Goal: Information Seeking & Learning: Check status

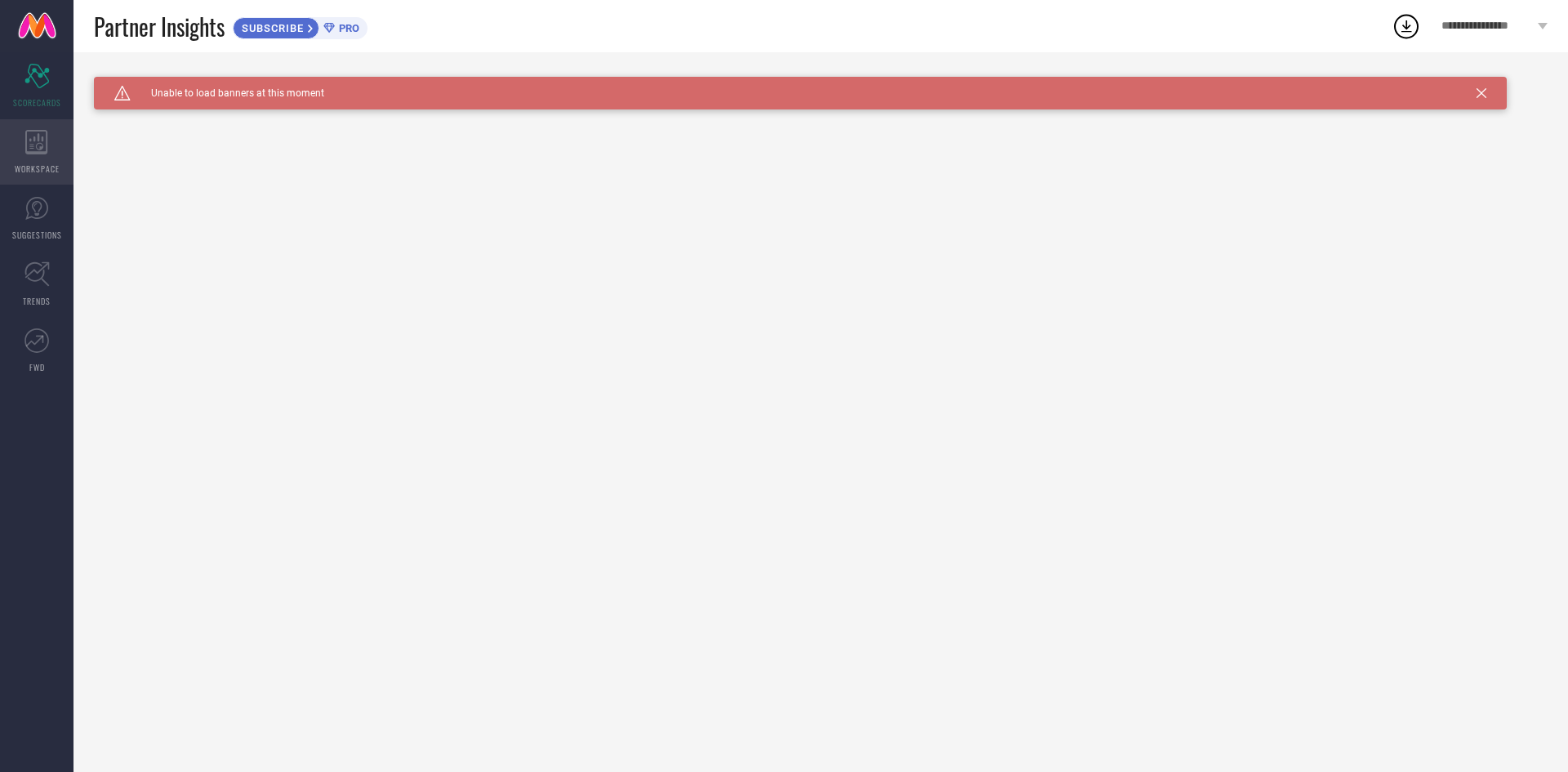
click at [46, 147] on icon at bounding box center [37, 143] width 23 height 25
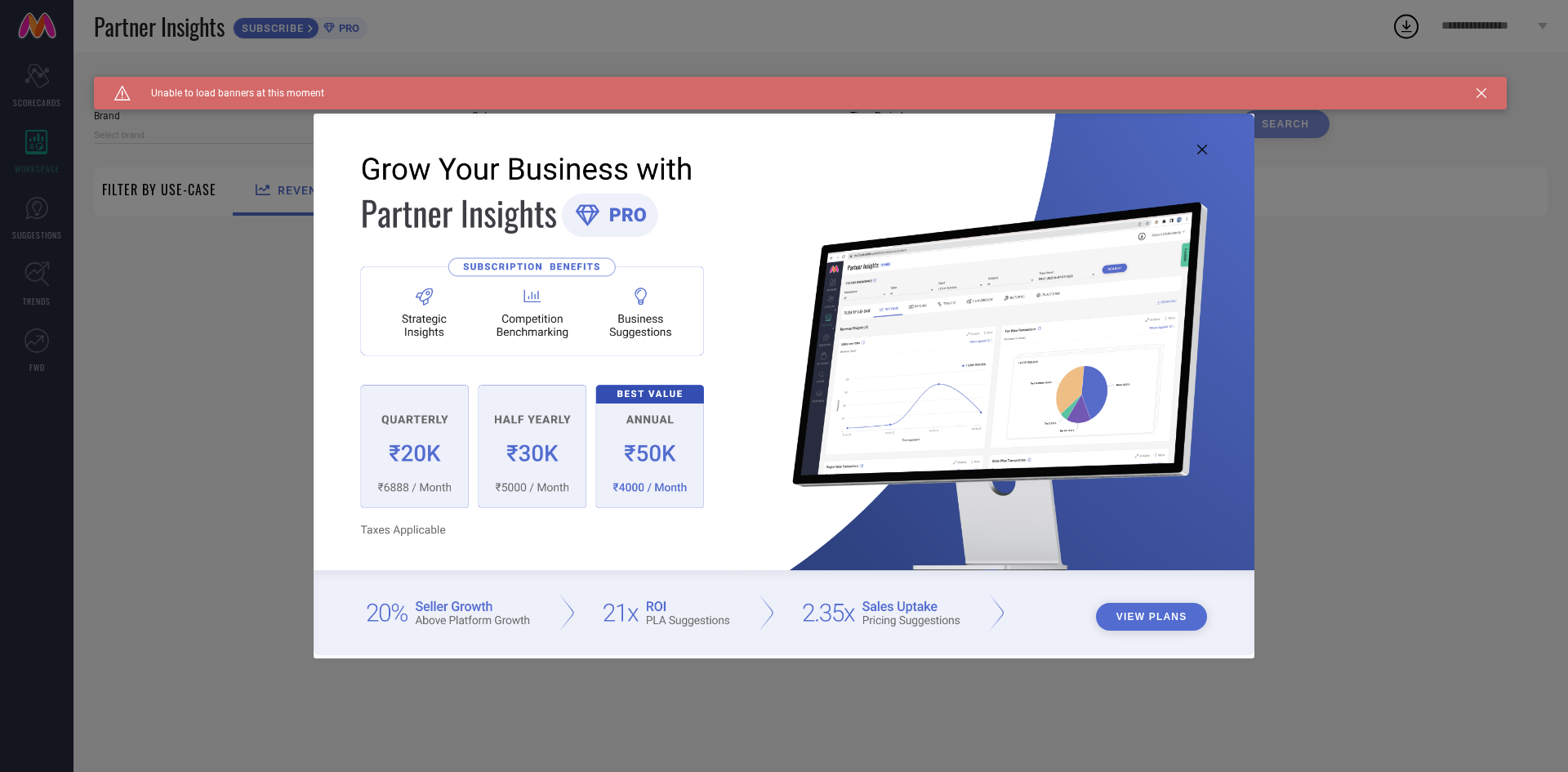
type input "1 STOP FASHION"
type input "All"
click at [1202, 147] on icon at bounding box center [1202, 149] width 10 height 10
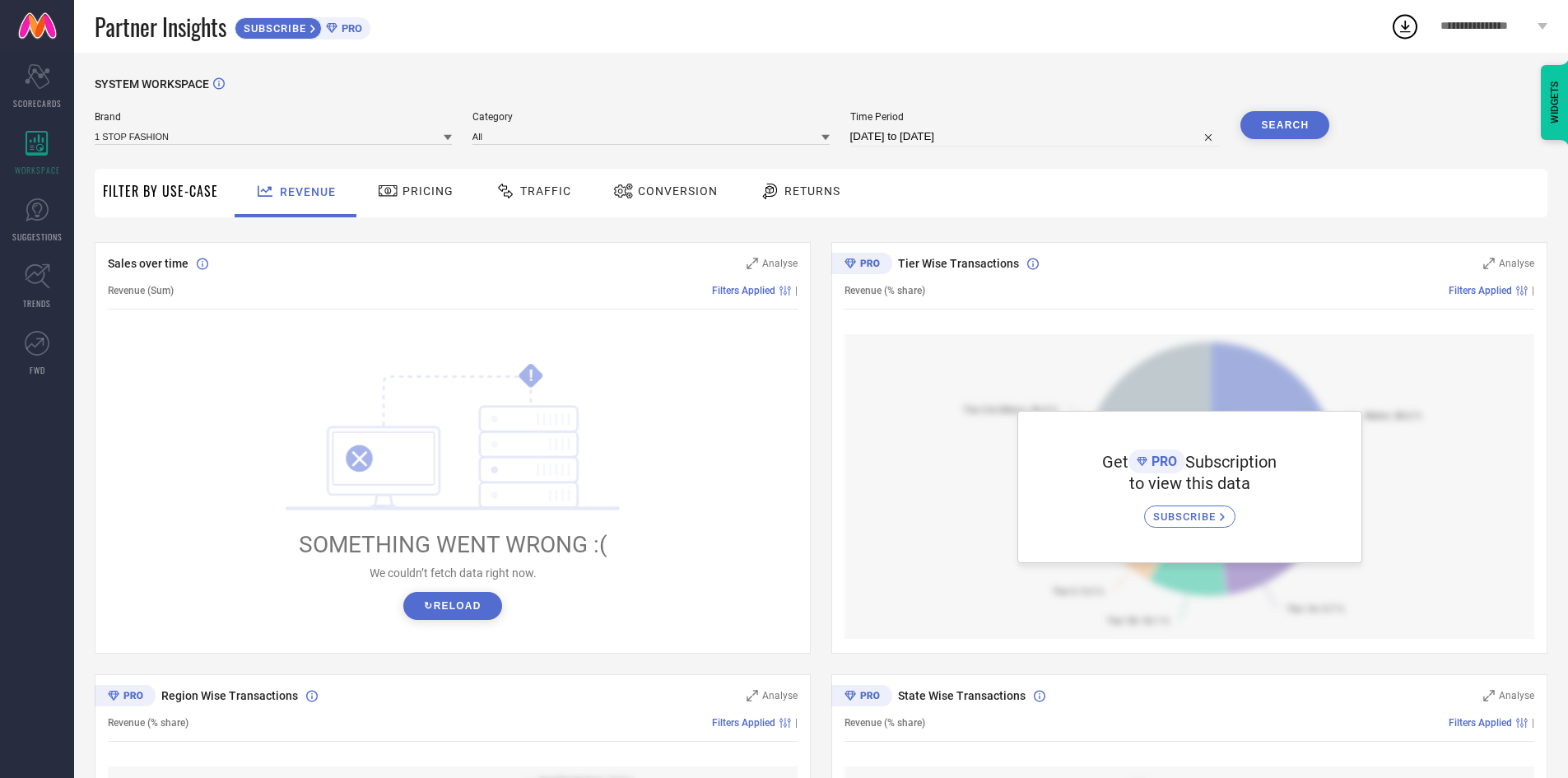
click at [452, 608] on button "↻ Reload" at bounding box center [452, 606] width 98 height 28
click at [765, 292] on span "Filters Applied" at bounding box center [744, 290] width 63 height 11
click at [767, 289] on span "Filters Applied" at bounding box center [744, 290] width 63 height 11
click at [777, 286] on div "Filters Applied" at bounding box center [753, 290] width 83 height 11
click at [759, 258] on div "Analyse" at bounding box center [772, 263] width 51 height 16
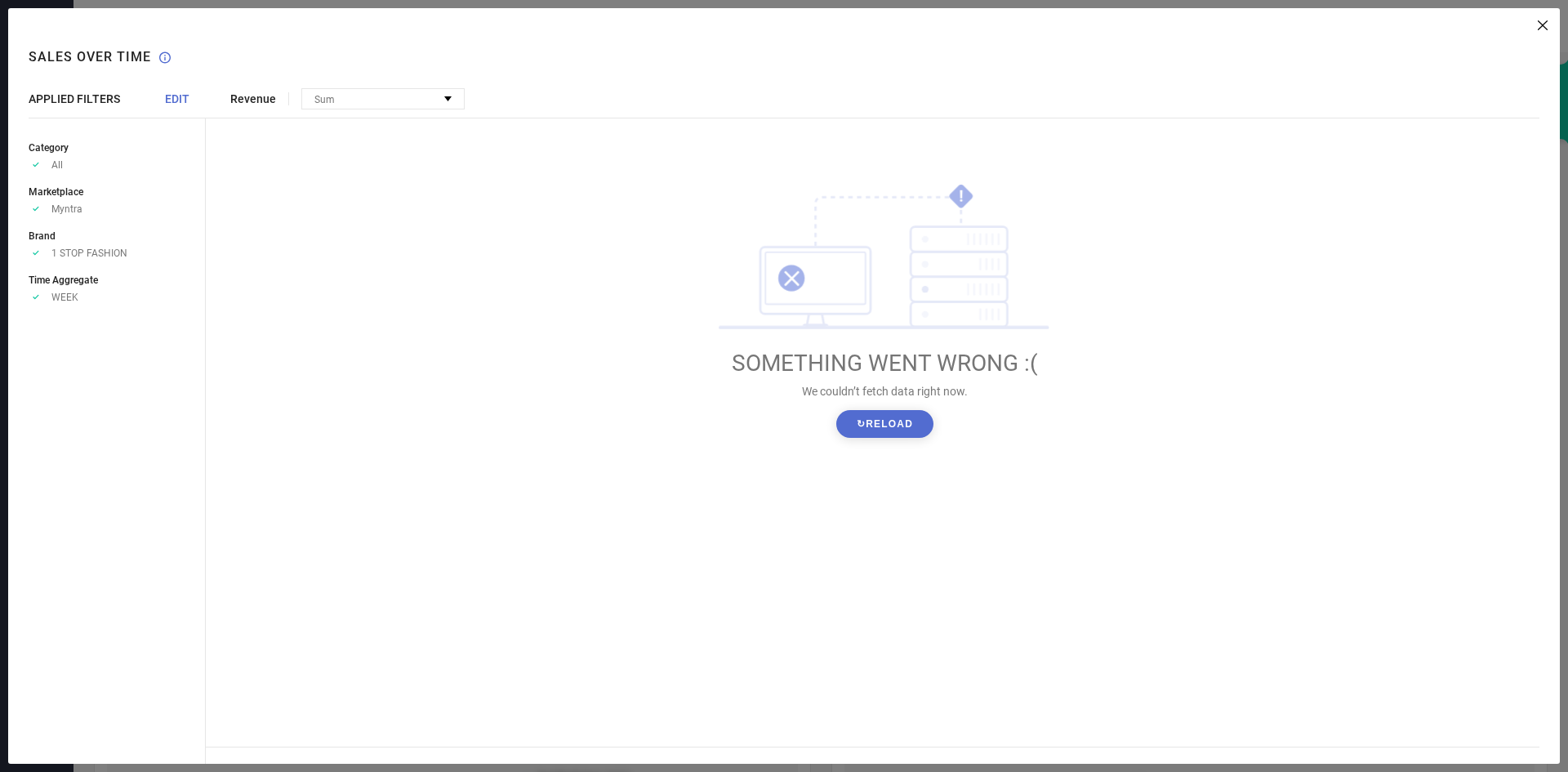
click at [877, 419] on button "↻ Reload" at bounding box center [884, 423] width 97 height 28
click at [416, 95] on div "Sum" at bounding box center [383, 99] width 162 height 20
click at [177, 105] on span "EDIT" at bounding box center [177, 99] width 25 height 13
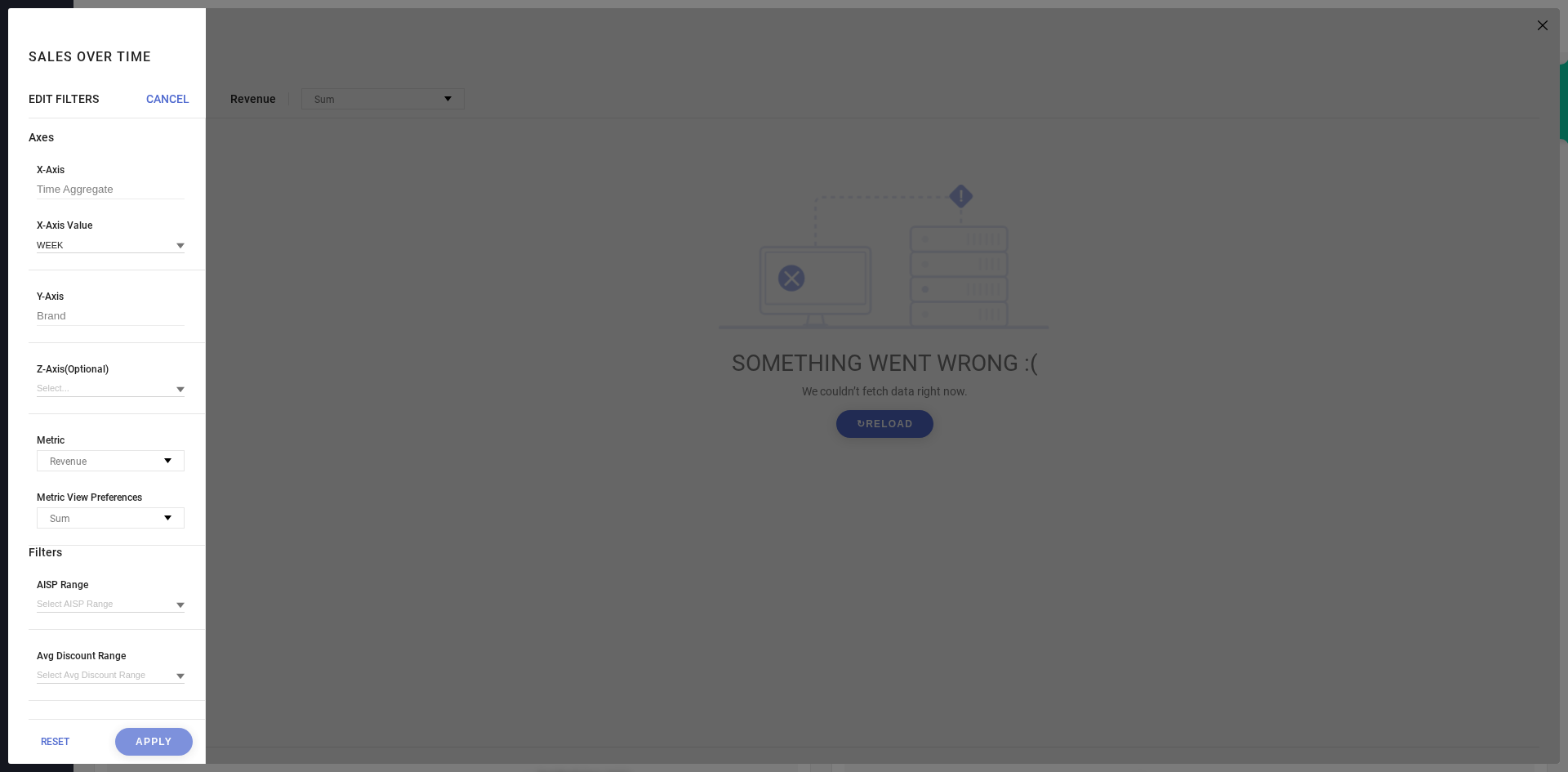
click at [54, 97] on span "EDIT FILTERS" at bounding box center [64, 99] width 70 height 13
click at [170, 94] on span "CANCEL" at bounding box center [168, 99] width 44 height 13
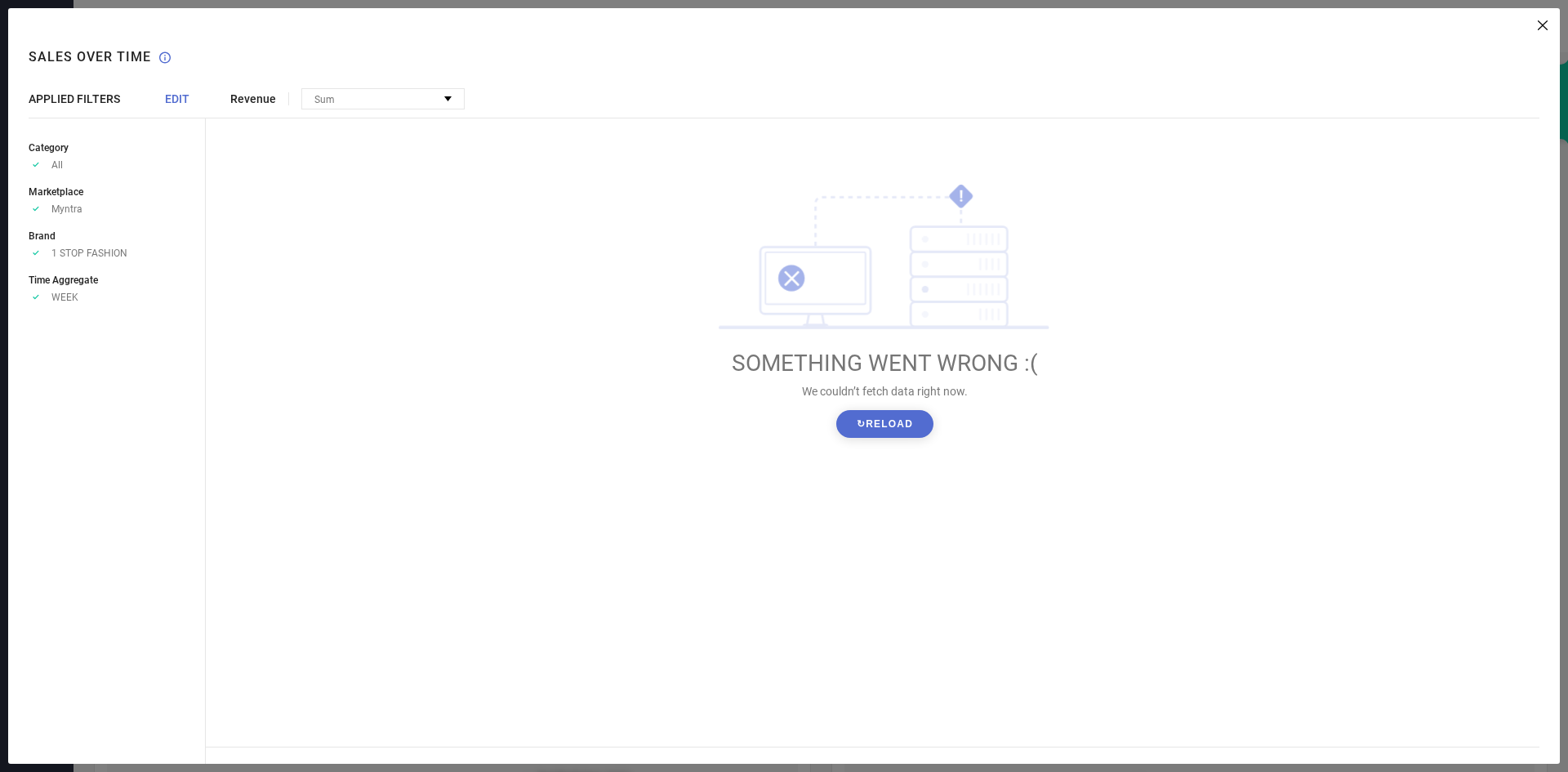
click at [116, 183] on ul "Category Approve /Deselected All Marketplace Approve /Deselected Myntra Brand A…" at bounding box center [117, 221] width 177 height 164
drag, startPoint x: 41, startPoint y: 202, endPoint x: 44, endPoint y: 233, distance: 31.1
click at [42, 205] on li "Marketplace Approve /Deselected Myntra" at bounding box center [117, 198] width 177 height 31
drag, startPoint x: 53, startPoint y: 247, endPoint x: 76, endPoint y: 263, distance: 28.0
click at [61, 252] on span "1 STOP FASHION" at bounding box center [89, 253] width 76 height 11
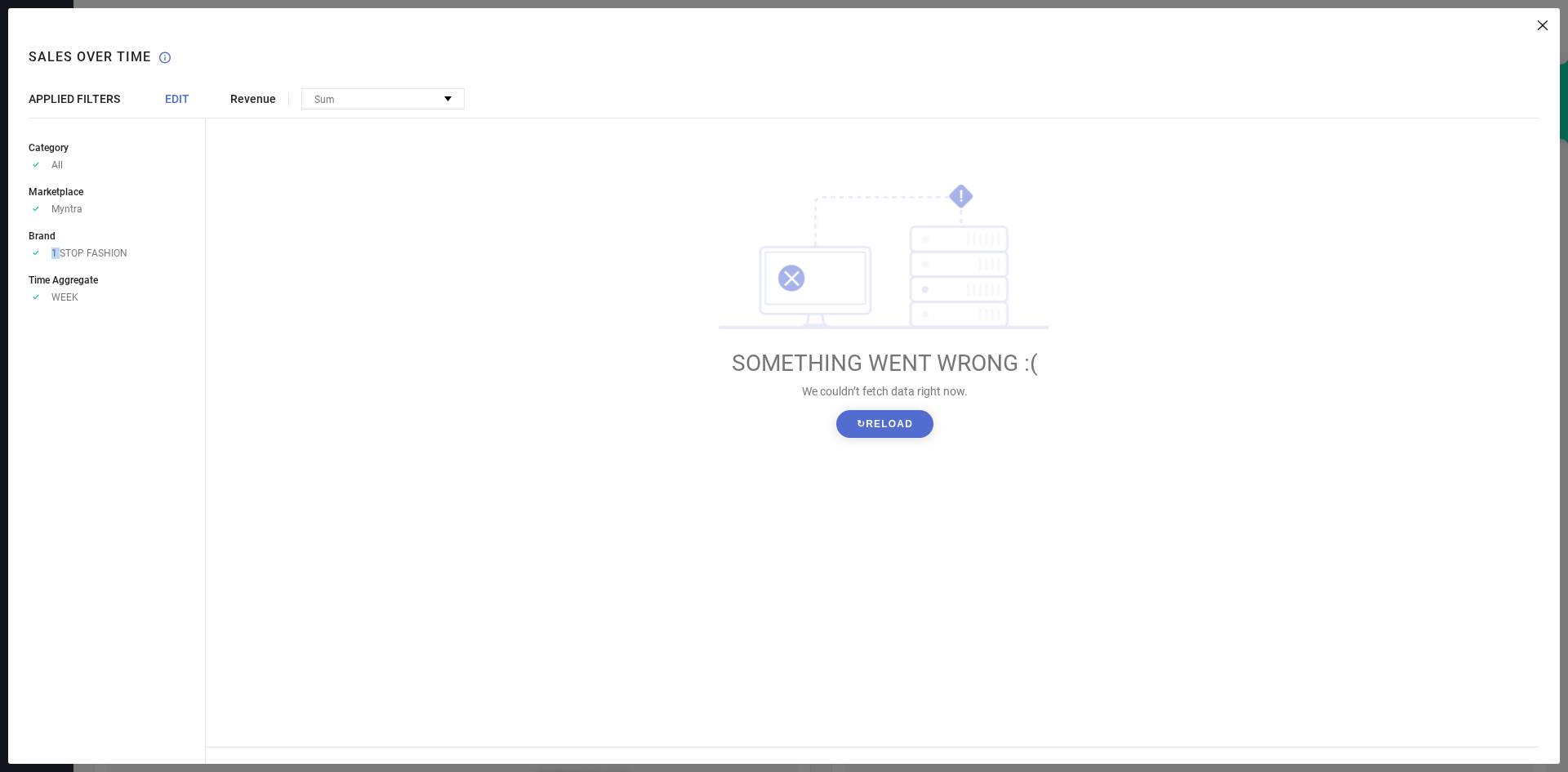
click at [898, 419] on button "↻ Reload" at bounding box center [884, 423] width 97 height 28
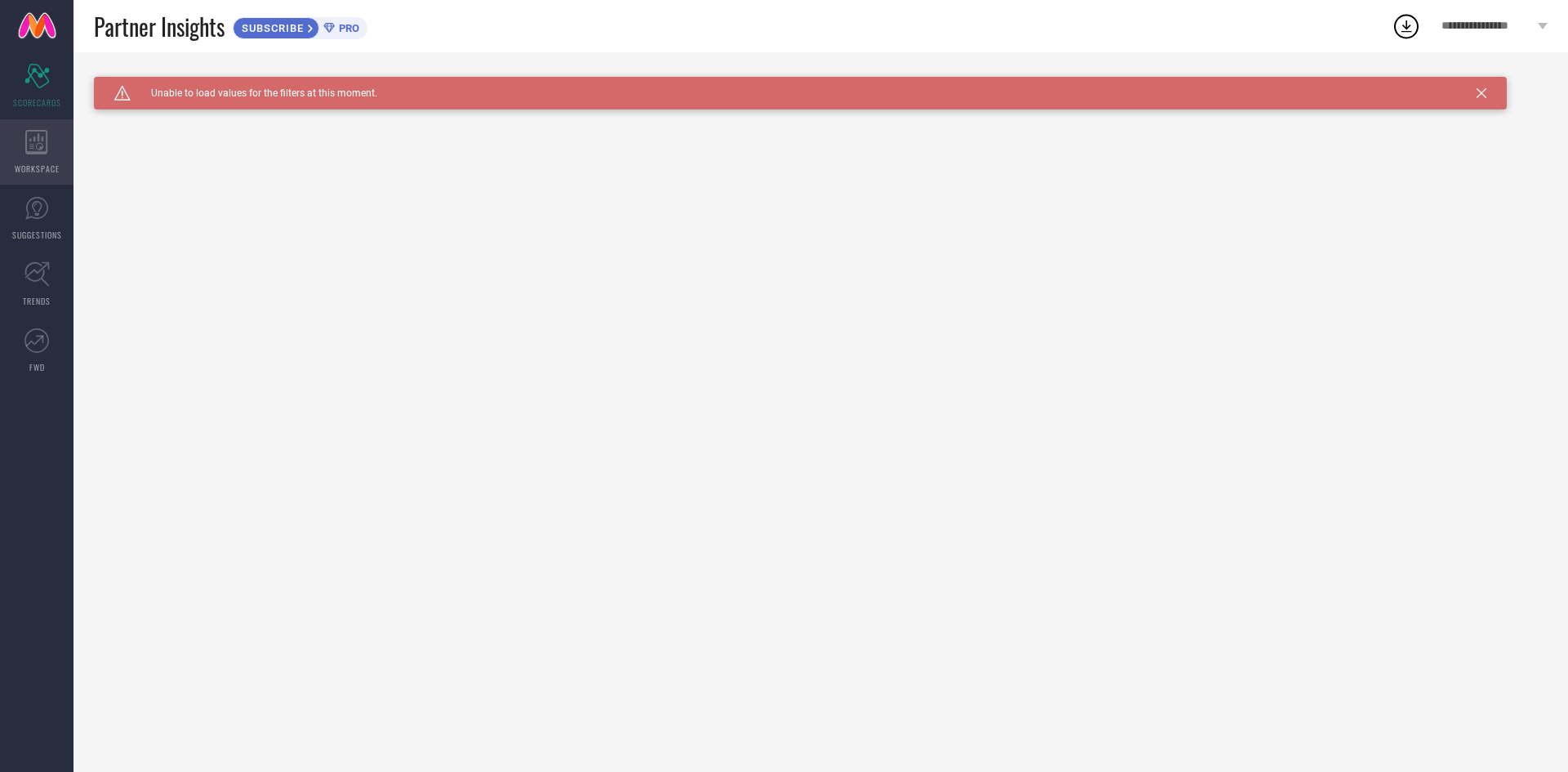
click at [67, 140] on div "WORKSPACE" at bounding box center [36, 151] width 73 height 66
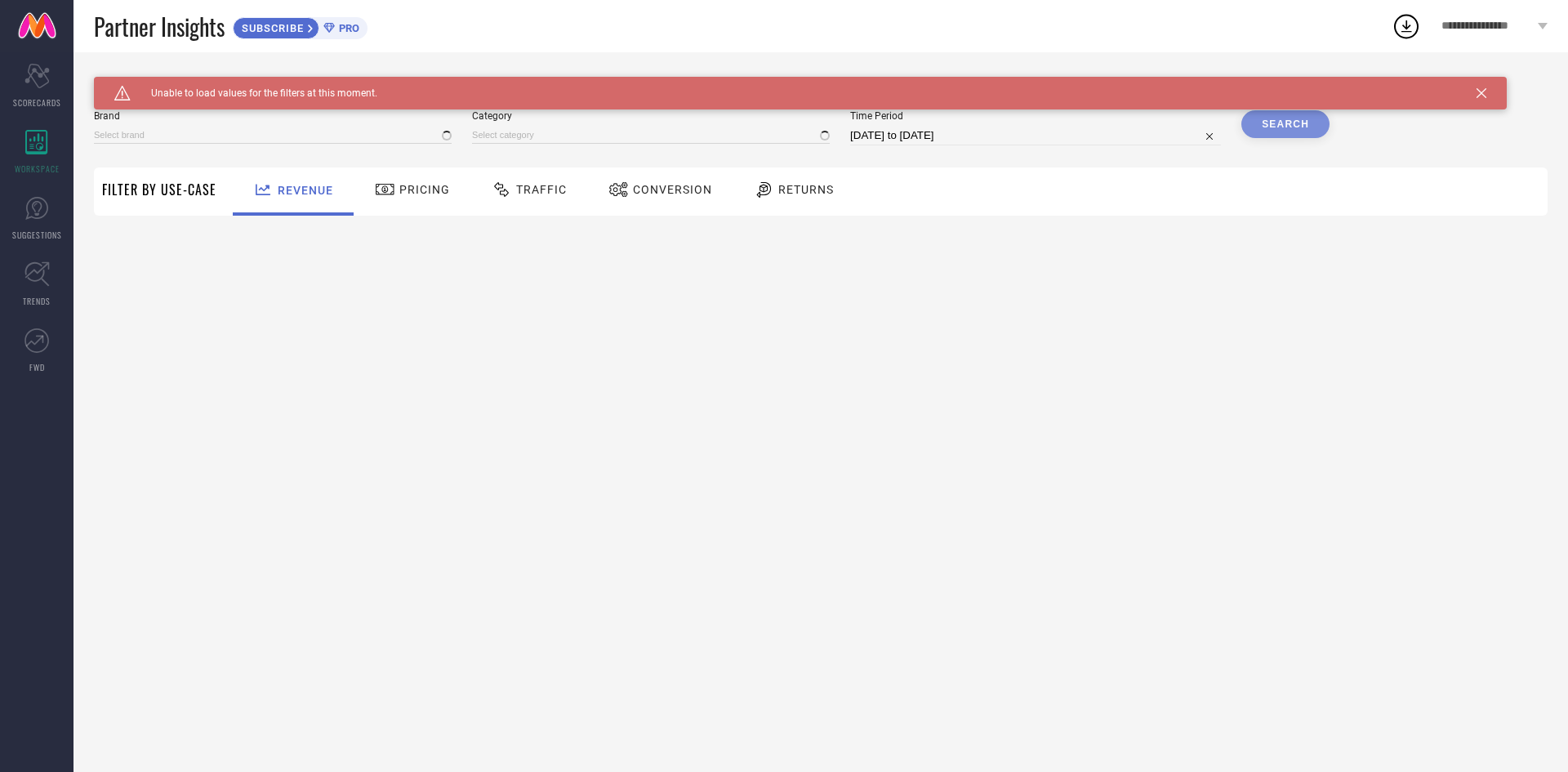
type input "1 STOP FASHION"
type input "All"
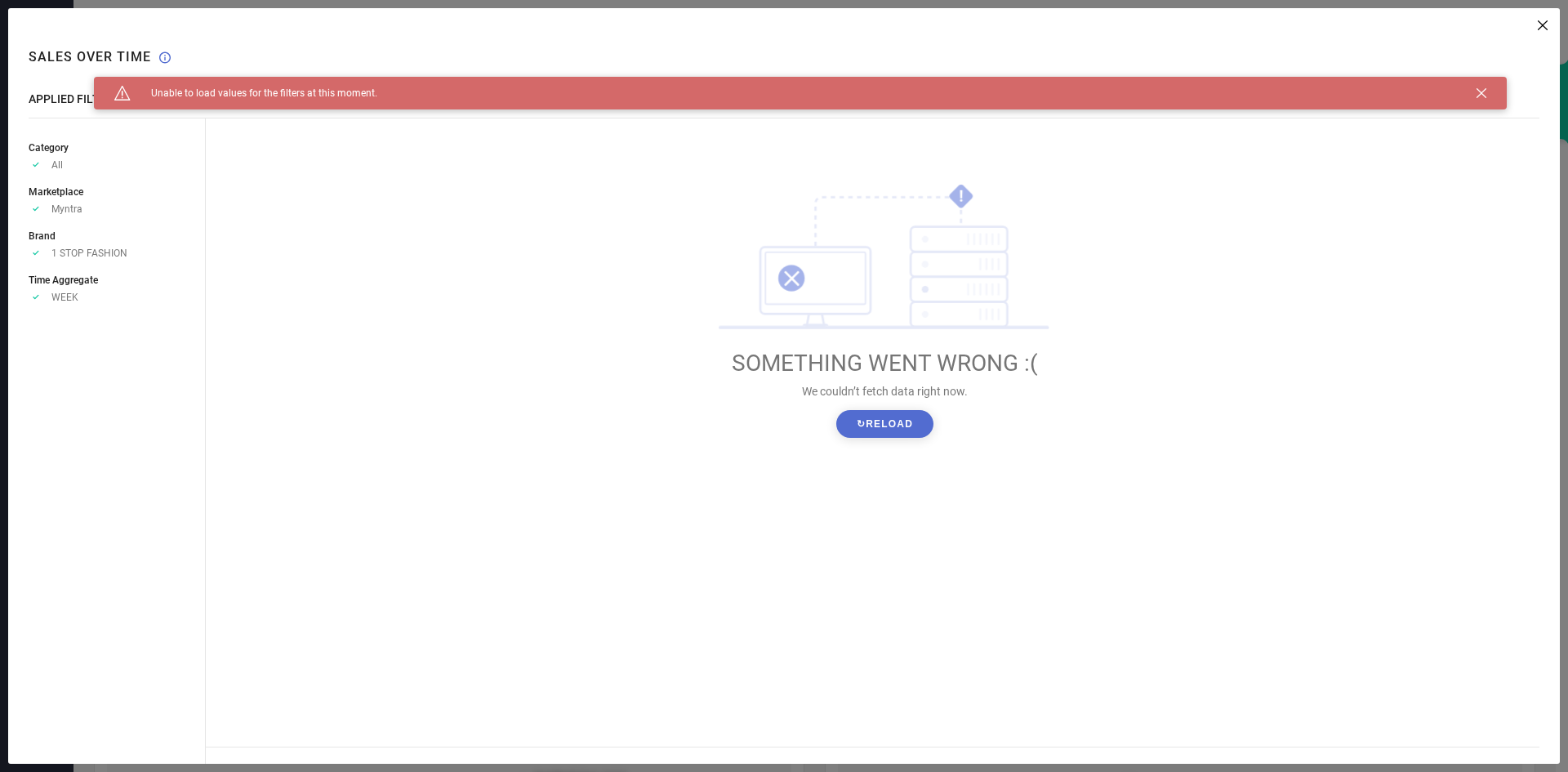
click at [1539, 31] on div "Revenue Sum No options available ! SOMETHING WENT WRONG :( We couldn’t fetch da…" at bounding box center [882, 386] width 1354 height 755
click at [1479, 95] on icon at bounding box center [1481, 93] width 10 height 10
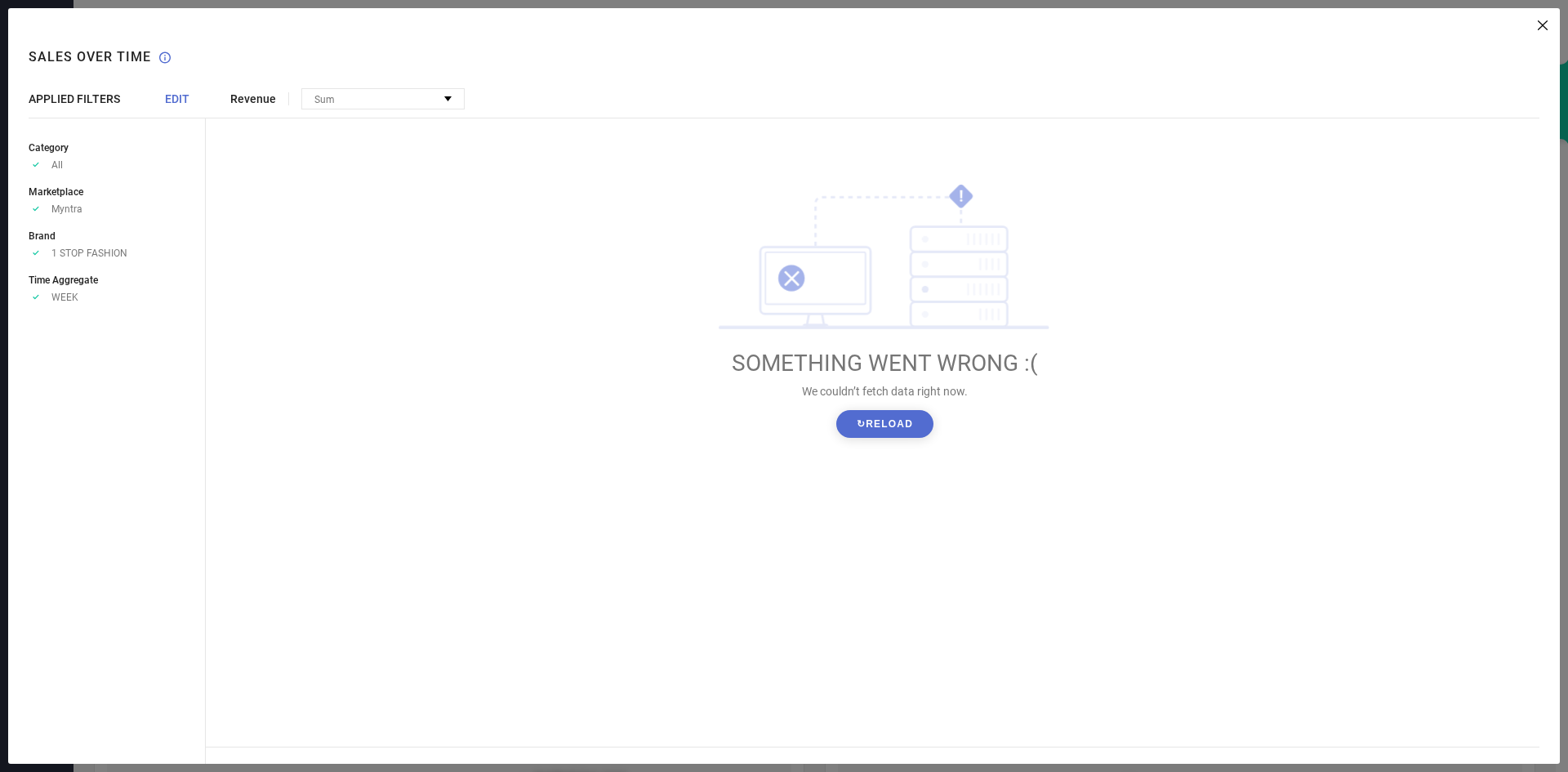
click at [1541, 25] on icon at bounding box center [1542, 25] width 10 height 10
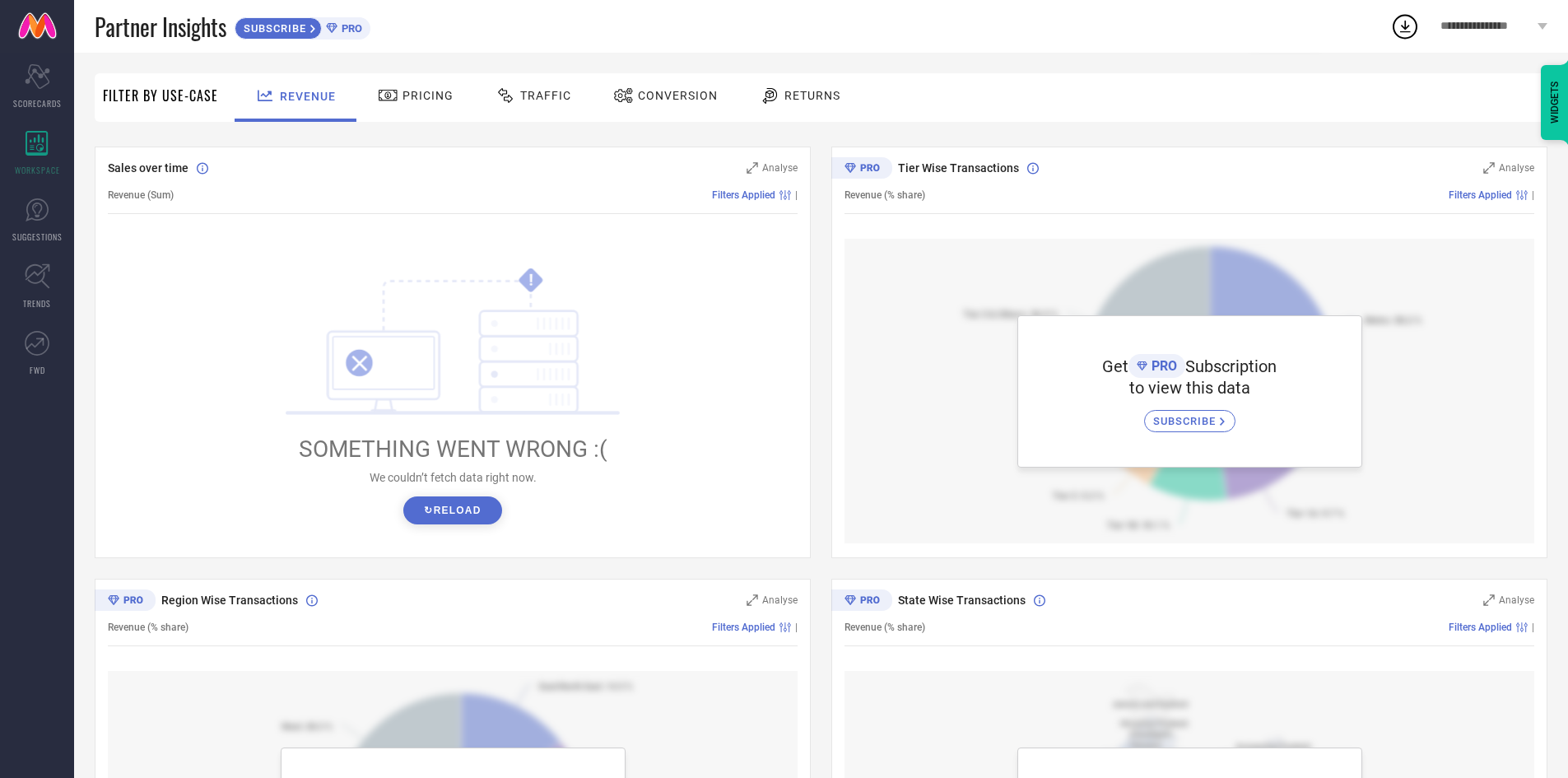
scroll to position [4, 0]
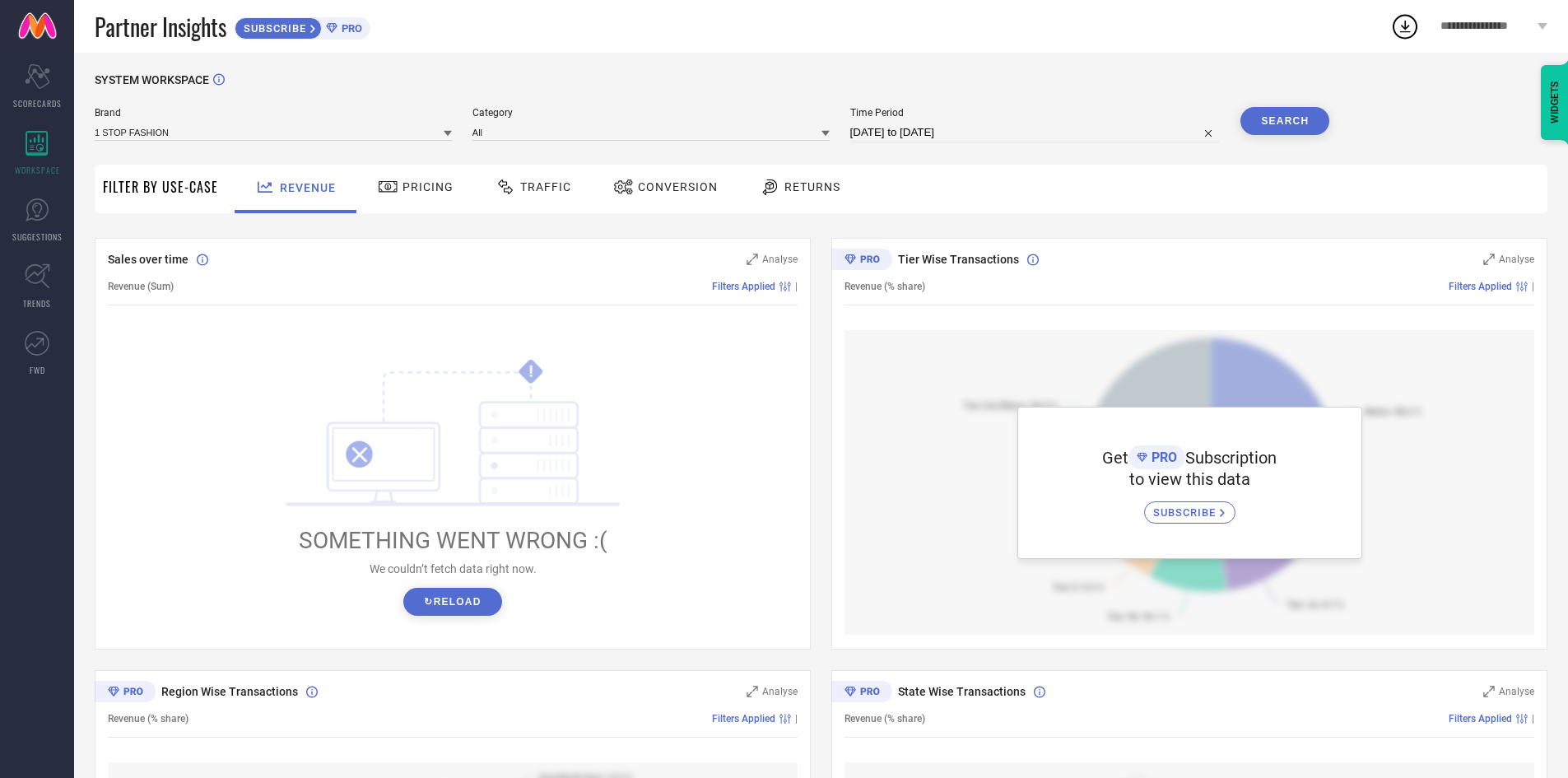
click at [785, 185] on span "Returns" at bounding box center [813, 187] width 56 height 13
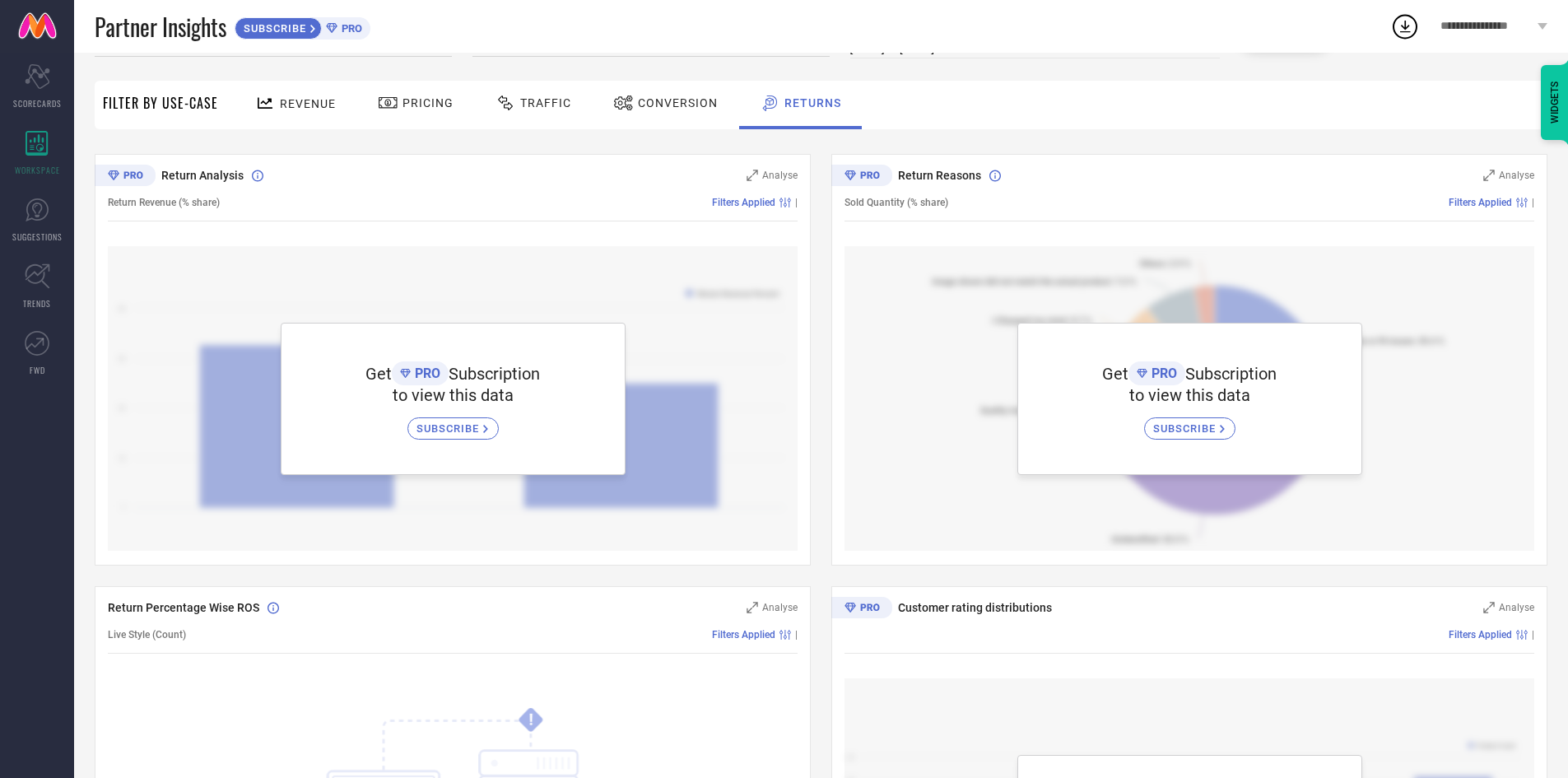
scroll to position [0, 0]
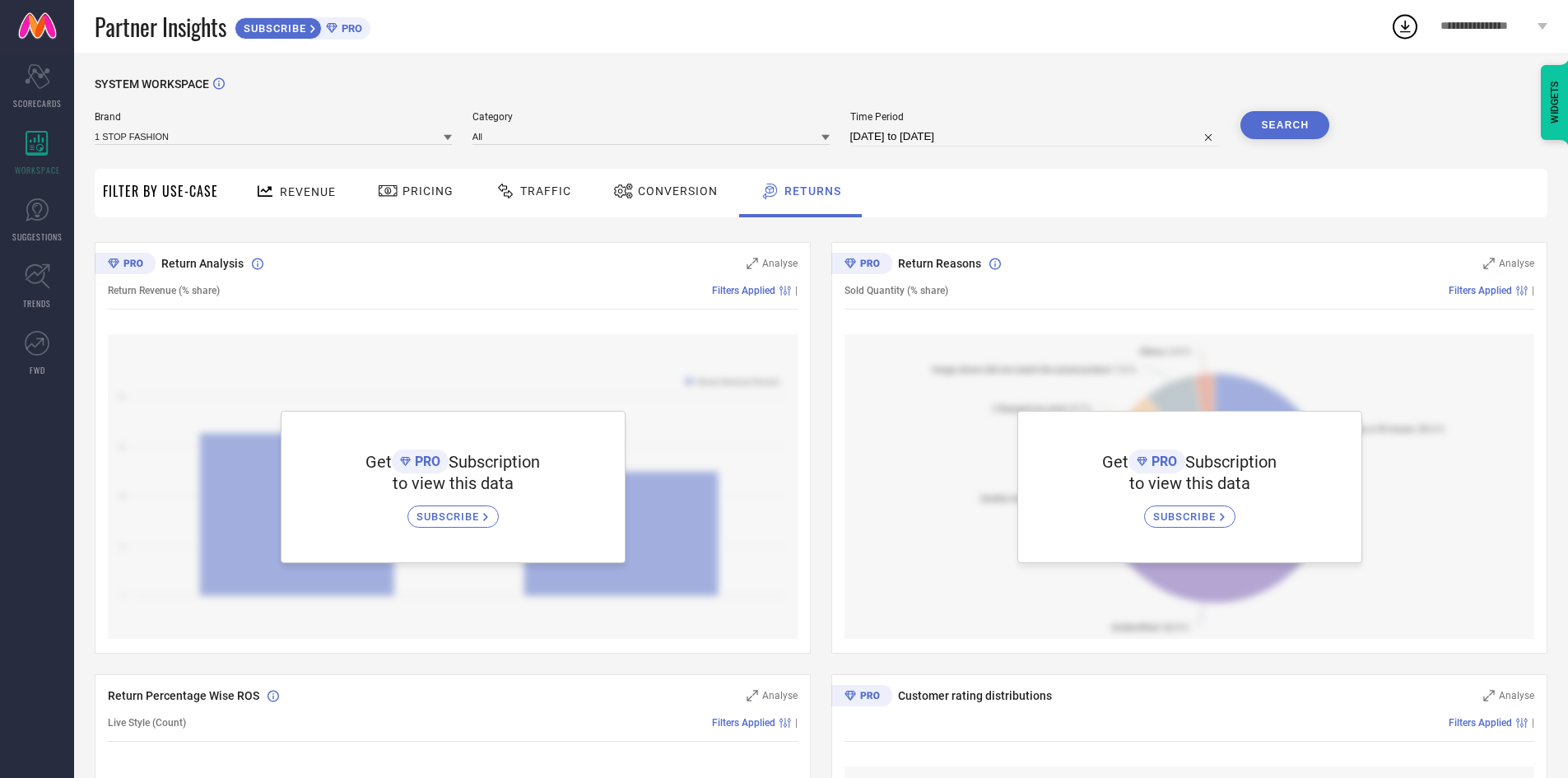
click at [639, 193] on span "Conversion" at bounding box center [678, 191] width 80 height 13
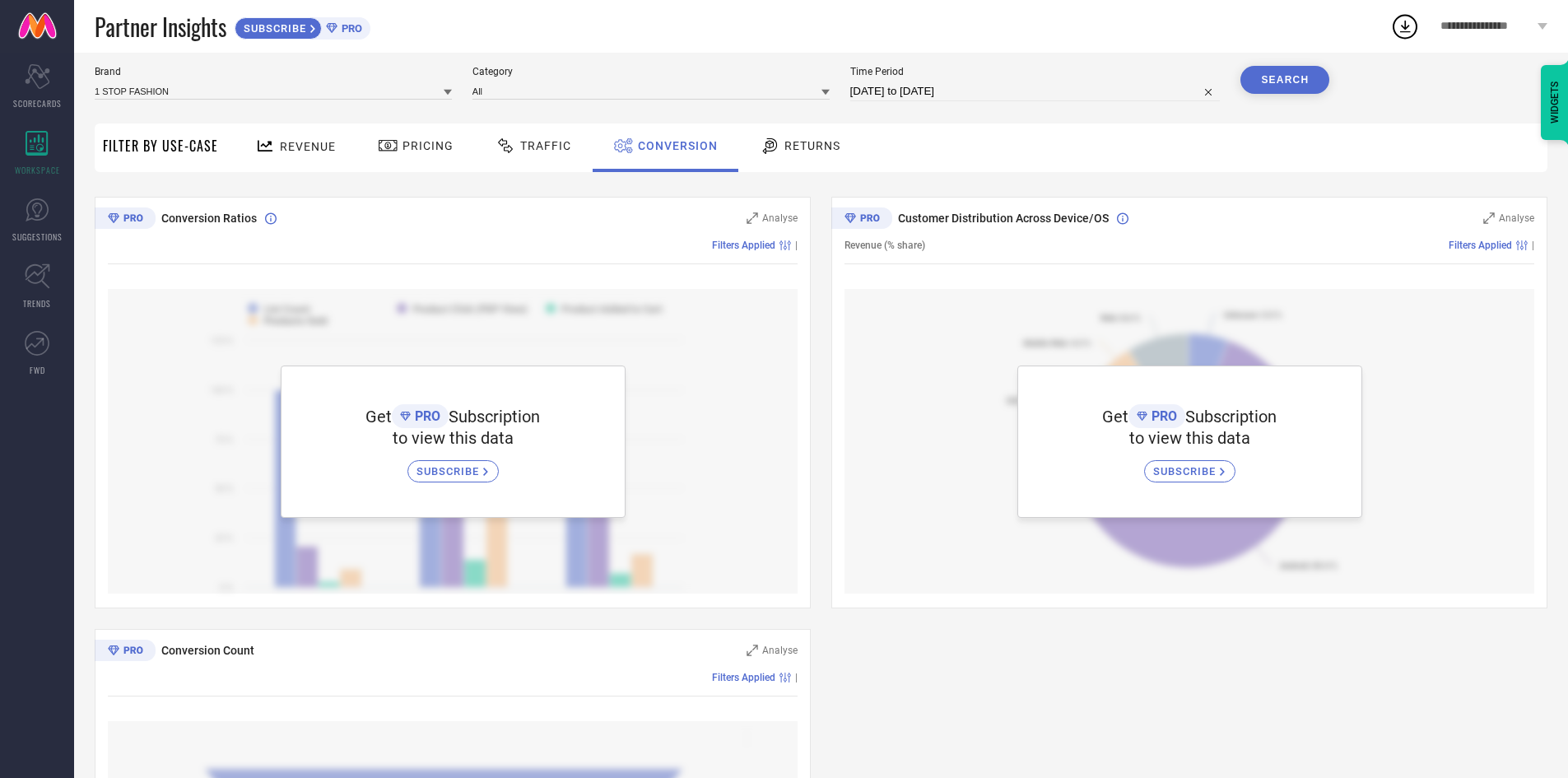
scroll to position [82, 0]
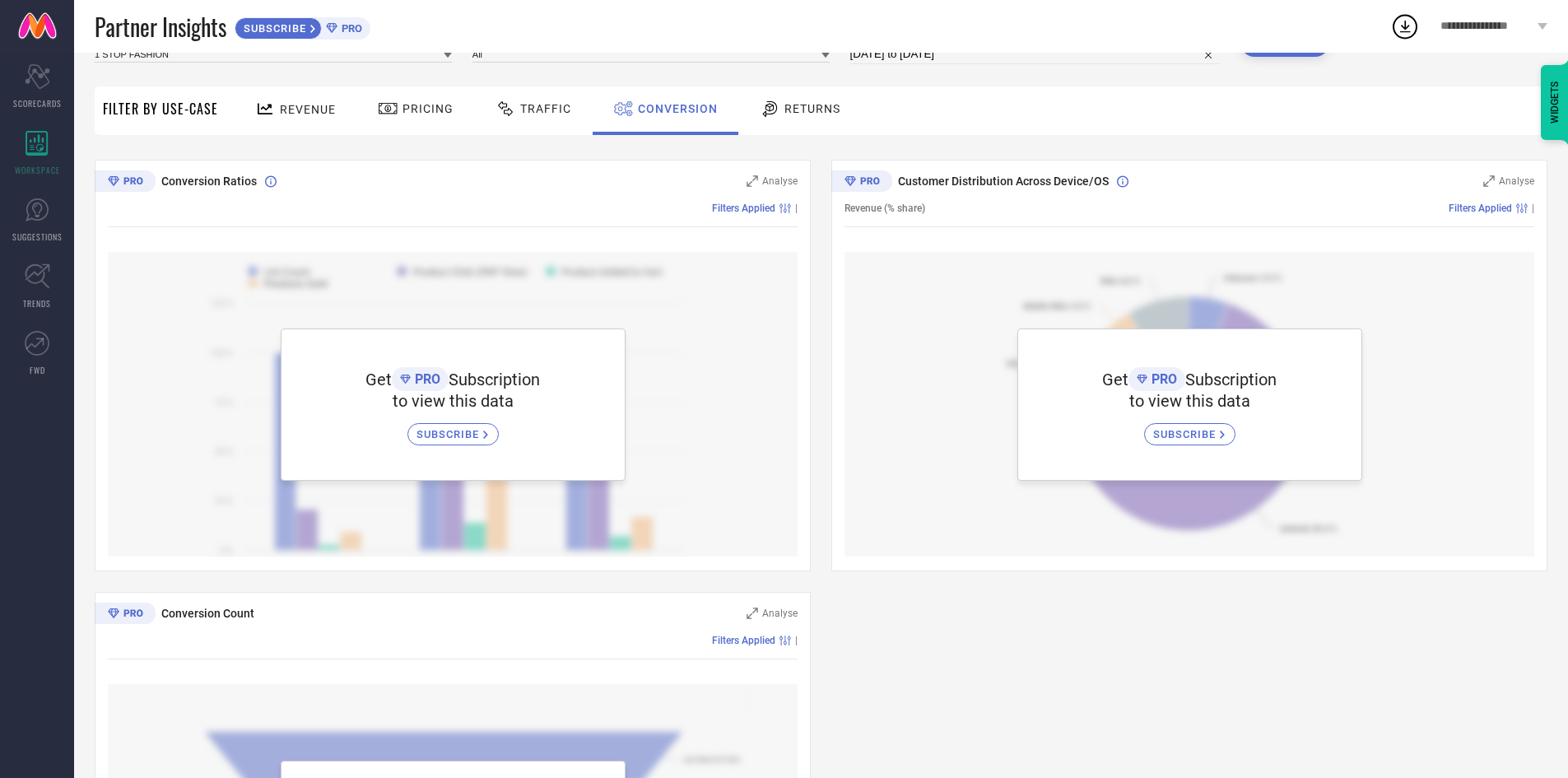
click at [549, 115] on span "Traffic" at bounding box center [545, 109] width 51 height 13
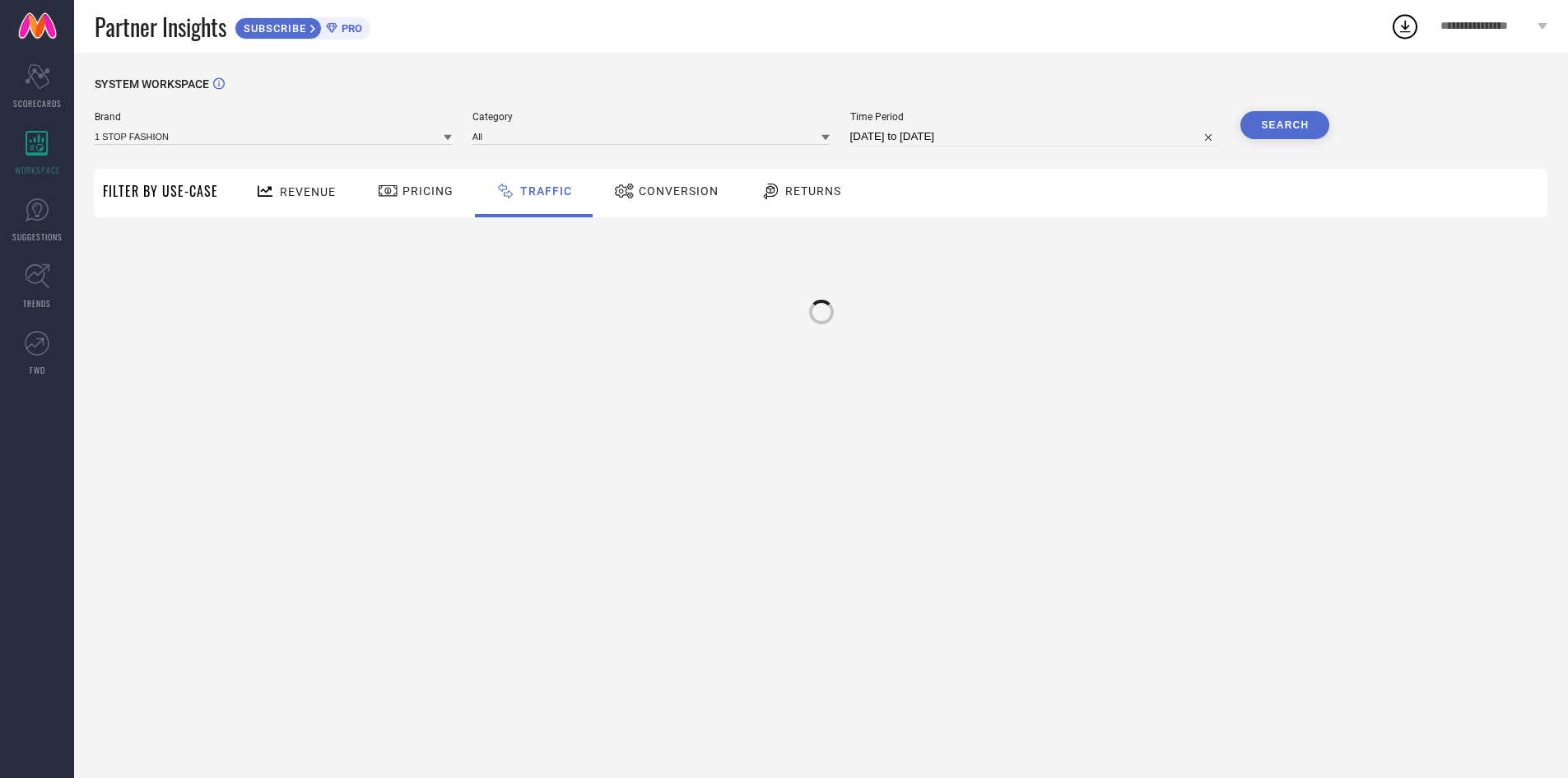
scroll to position [0, 0]
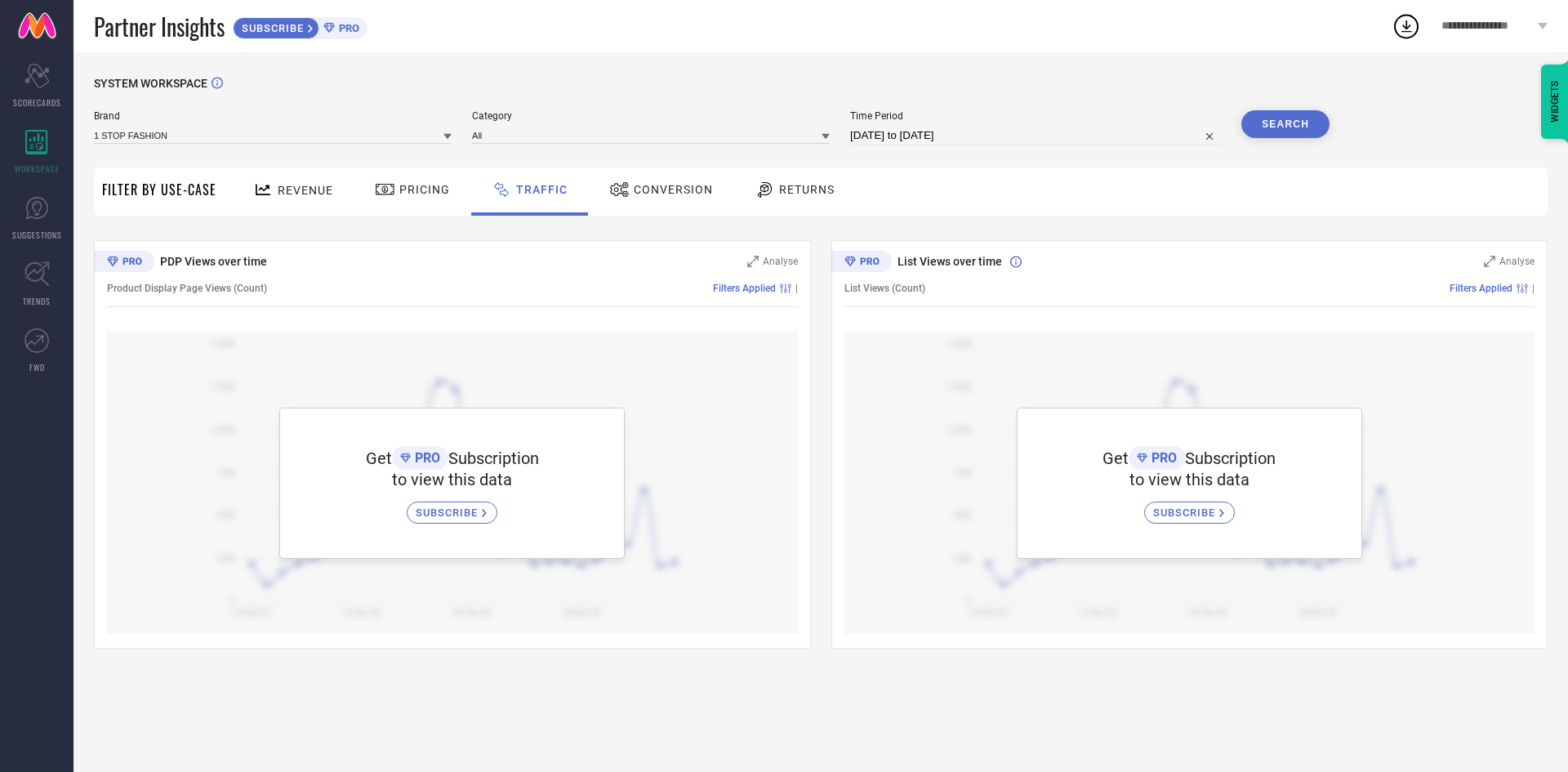
click at [383, 190] on icon at bounding box center [384, 189] width 20 height 20
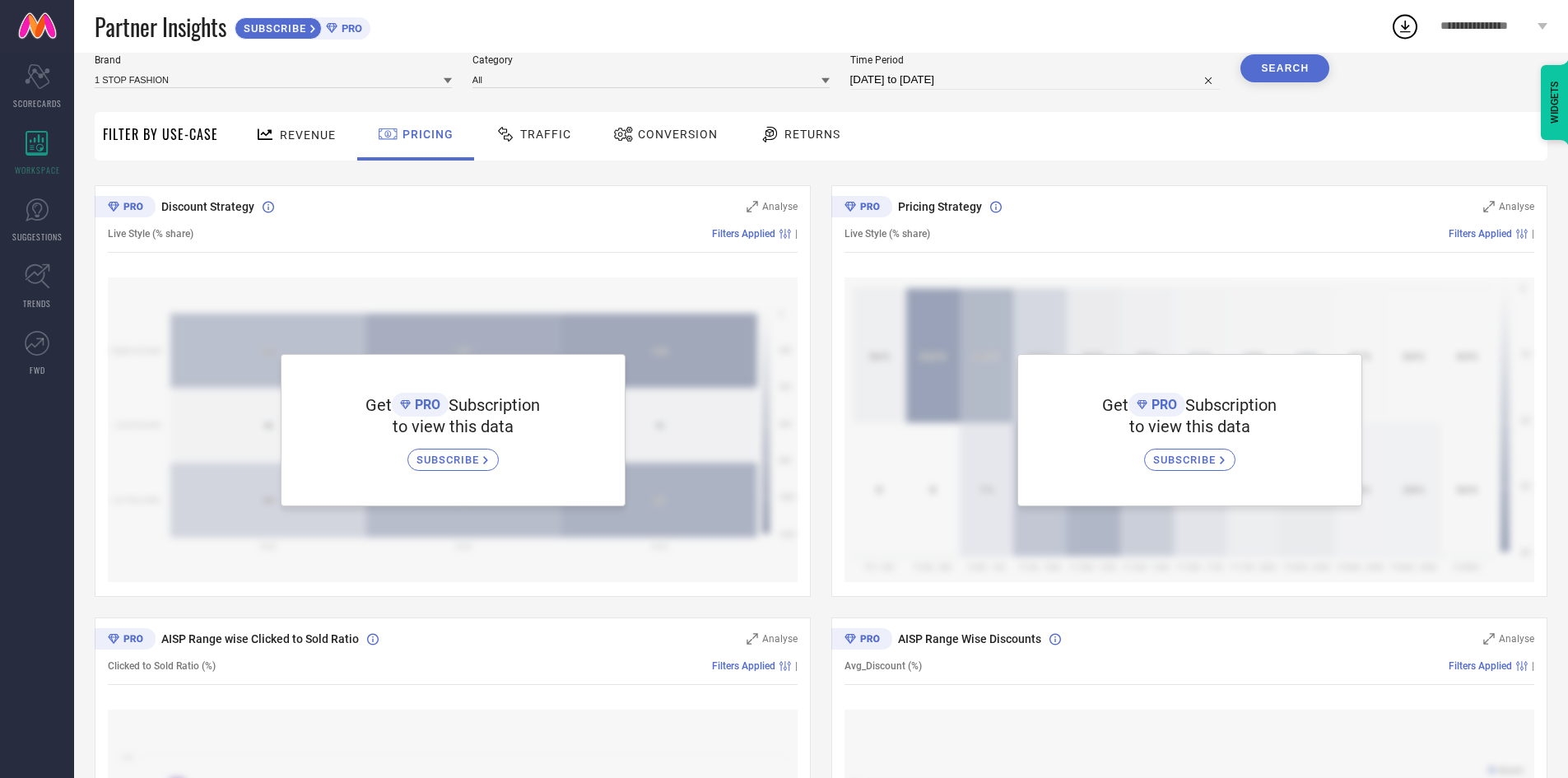
scroll to position [82, 0]
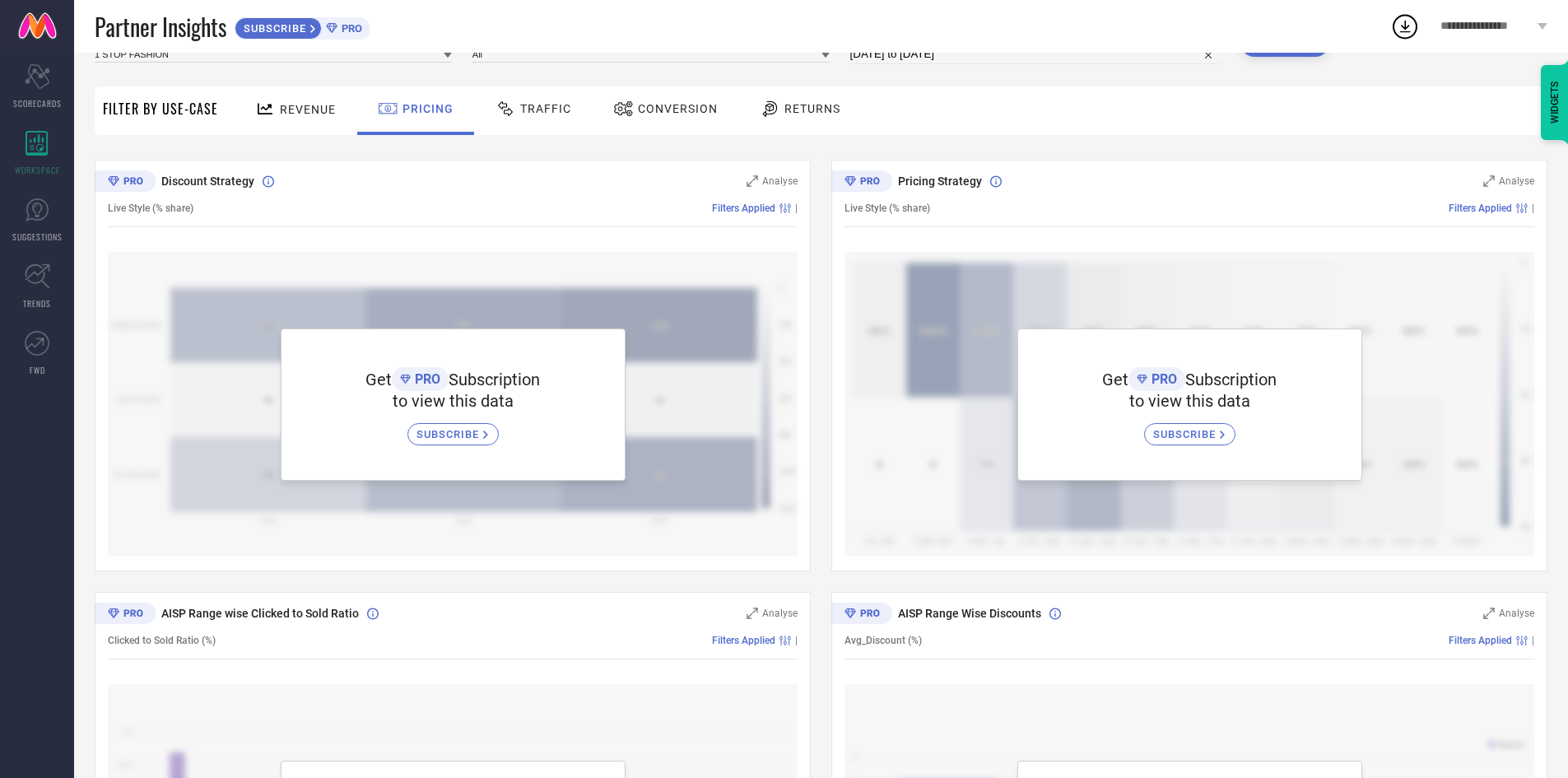
click at [288, 111] on span "Revenue" at bounding box center [308, 109] width 56 height 13
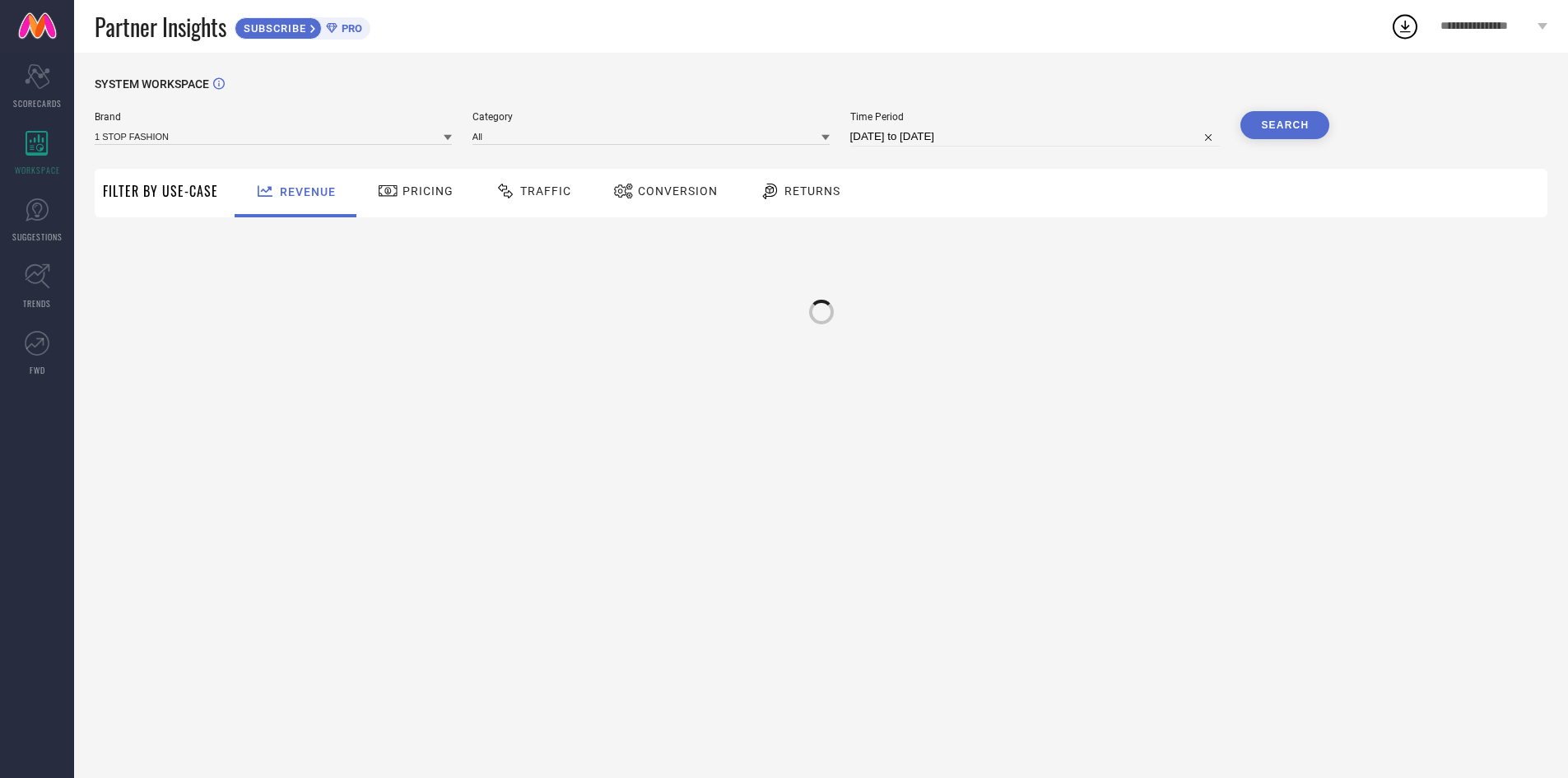
scroll to position [0, 0]
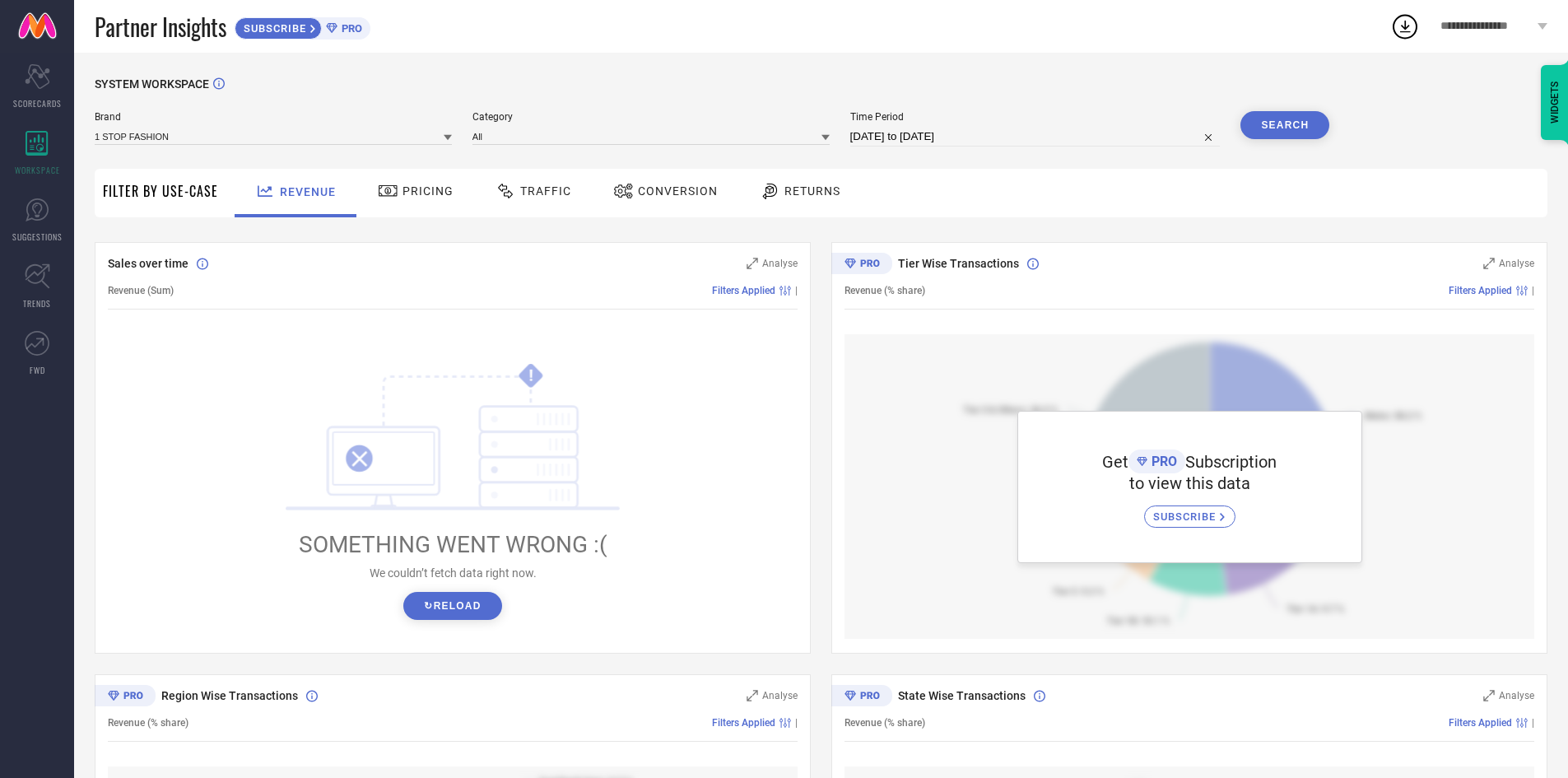
click at [200, 195] on span "Filter By Use-Case" at bounding box center [160, 191] width 115 height 20
